Goal: Task Accomplishment & Management: Manage account settings

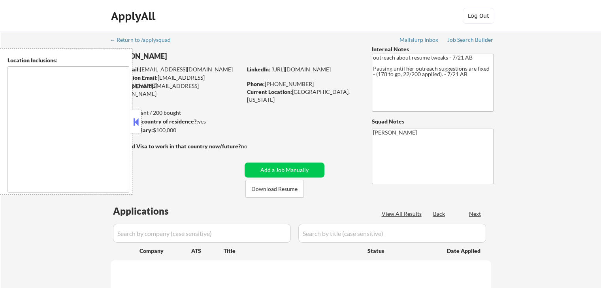
select select ""pending""
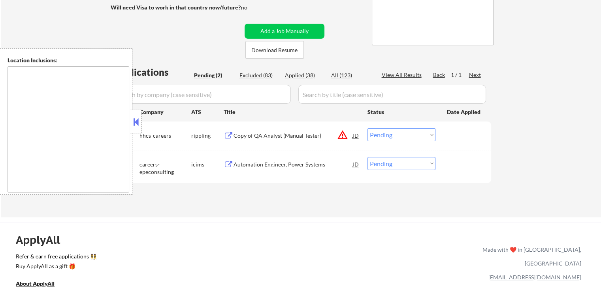
scroll to position [158, 0]
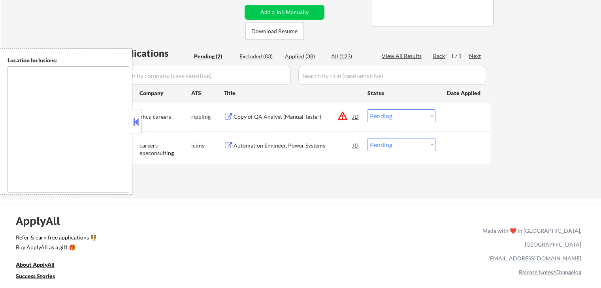
click at [292, 119] on div "Copy of QA Analyst (Manual Tester)" at bounding box center [293, 117] width 119 height 8
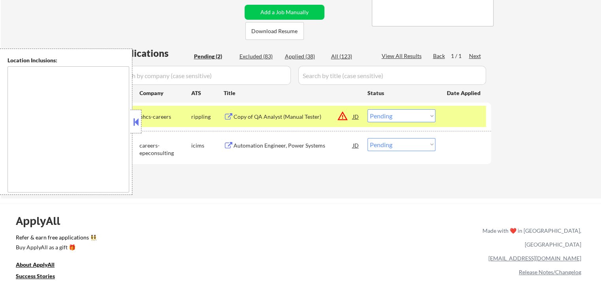
click at [296, 139] on div "Automation Engineer, Power Systems" at bounding box center [293, 145] width 119 height 14
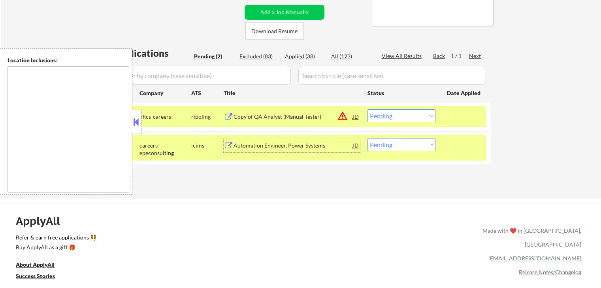
click at [341, 117] on button "warning_amber" at bounding box center [342, 116] width 11 height 11
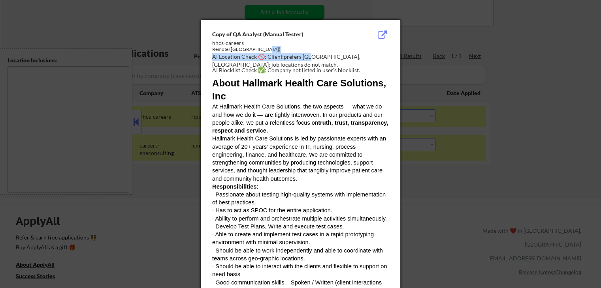
drag, startPoint x: 315, startPoint y: 56, endPoint x: 324, endPoint y: 84, distance: 29.9
click at [346, 55] on div "Copy of QA Analyst (Manual Tester) hhcs-careers Remote ([GEOGRAPHIC_DATA]) AI L…" at bounding box center [302, 52] width 180 height 45
click at [534, 113] on div at bounding box center [300, 144] width 601 height 288
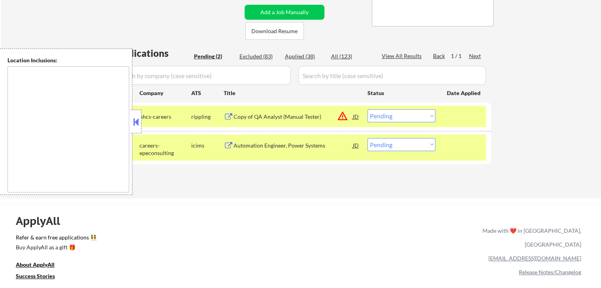
click at [409, 122] on select "Choose an option... Pending Applied Excluded (Questions) Excluded (Expired) Exc…" at bounding box center [401, 115] width 68 height 13
select select ""excluded__location_""
click at [367, 109] on select "Choose an option... Pending Applied Excluded (Questions) Excluded (Expired) Exc…" at bounding box center [401, 115] width 68 height 13
click at [413, 145] on select "Choose an option... Pending Applied Excluded (Questions) Excluded (Expired) Exc…" at bounding box center [401, 144] width 68 height 13
select select ""excluded__location_""
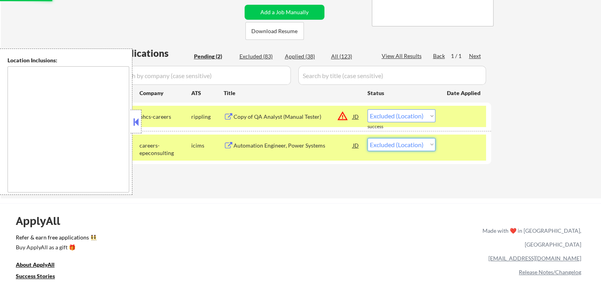
click at [367, 138] on select "Choose an option... Pending Applied Excluded (Questions) Excluded (Expired) Exc…" at bounding box center [401, 144] width 68 height 13
select select ""pending""
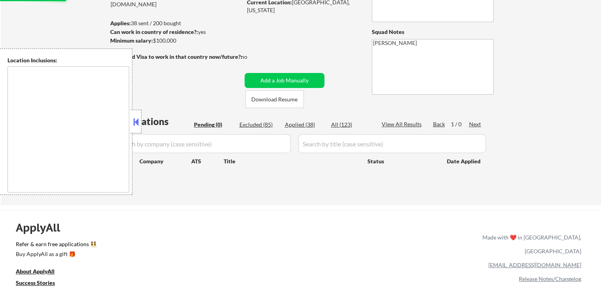
scroll to position [40, 0]
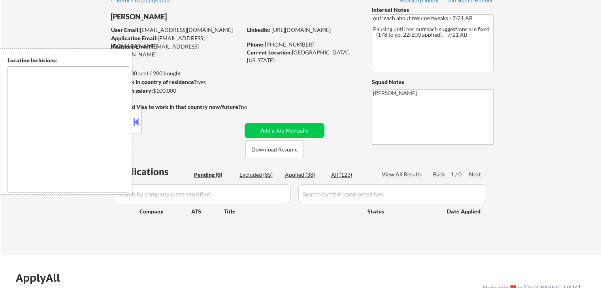
click at [562, 75] on div "← Return to /applysquad Mailslurp Inbox Job Search Builder [PERSON_NAME] User E…" at bounding box center [301, 124] width 600 height 264
